Goal: Task Accomplishment & Management: Manage account settings

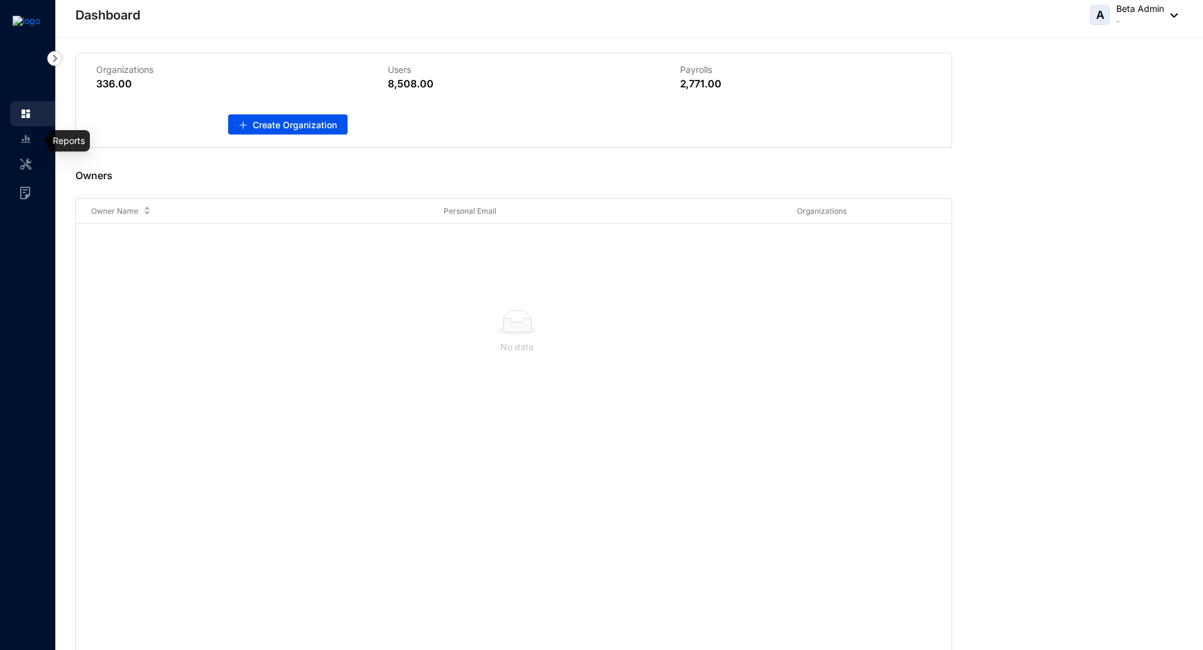
click at [26, 133] on img at bounding box center [25, 138] width 11 height 11
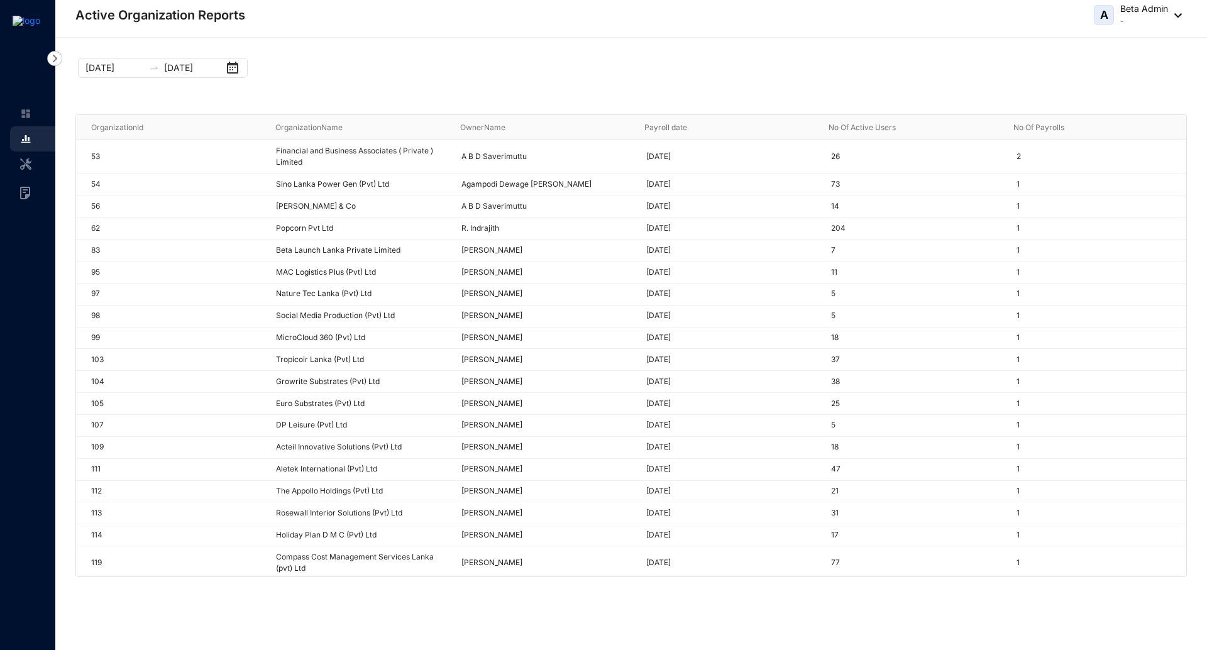
click at [20, 166] on link at bounding box center [35, 164] width 31 height 13
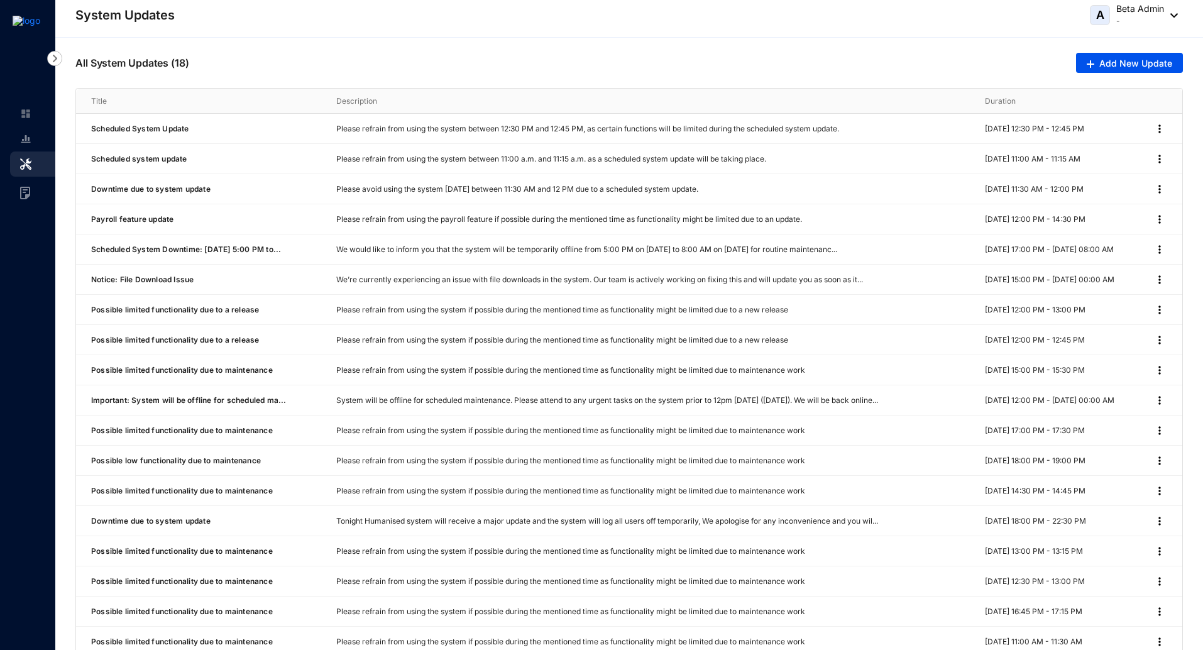
click at [1171, 13] on img at bounding box center [1171, 15] width 14 height 4
click at [1103, 69] on link "Sign Out" at bounding box center [1115, 73] width 104 height 13
